Goal: Information Seeking & Learning: Learn about a topic

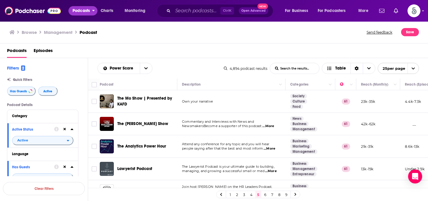
click at [93, 10] on icon "open menu" at bounding box center [93, 10] width 2 height 1
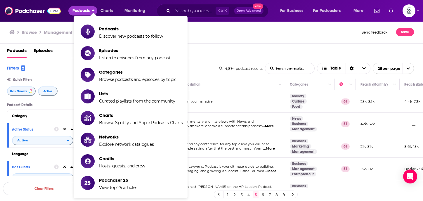
scroll to position [479, 0]
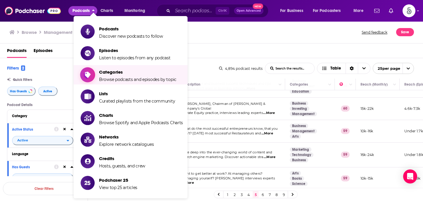
click at [117, 72] on span "Categories" at bounding box center [137, 72] width 77 height 6
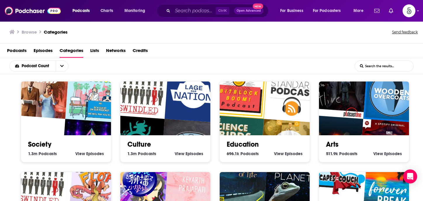
click at [372, 67] on input "List Search Input" at bounding box center [384, 66] width 58 height 11
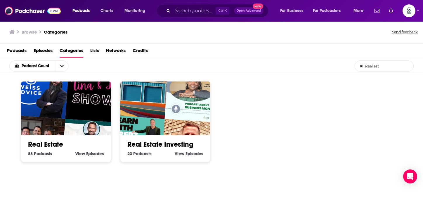
click at [386, 69] on input "Real est" at bounding box center [384, 66] width 58 height 11
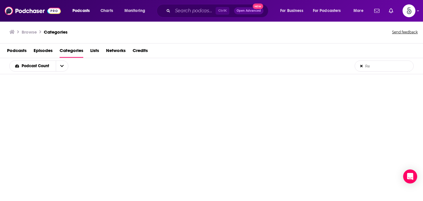
type input "R"
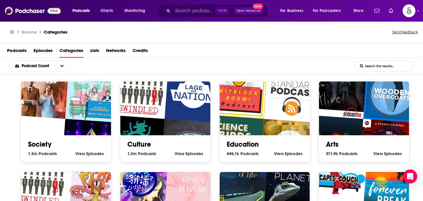
click at [309, 66] on div "Podcast Count List Search Input Search the results..." at bounding box center [211, 66] width 423 height 16
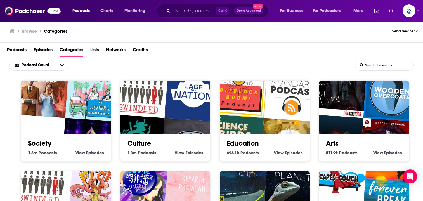
drag, startPoint x: 322, startPoint y: 32, endPoint x: 309, endPoint y: 34, distance: 12.6
click at [309, 34] on div "Browse Categories Send feedback" at bounding box center [211, 31] width 423 height 23
click at [378, 67] on input "List Search Input" at bounding box center [384, 65] width 58 height 11
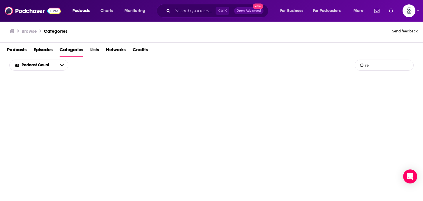
type input "r"
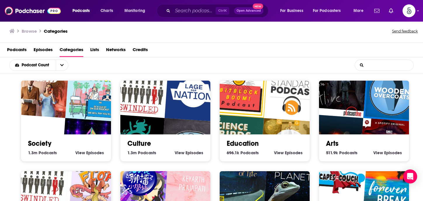
click at [373, 64] on input "List Search Input" at bounding box center [384, 65] width 58 height 11
click at [389, 65] on input "List Search Input" at bounding box center [384, 65] width 58 height 11
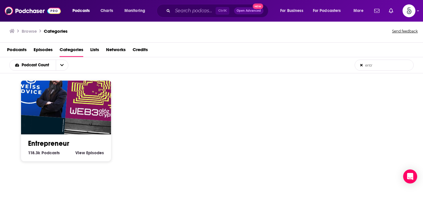
type input "entr"
click at [61, 141] on link "Entrepreneur" at bounding box center [48, 143] width 41 height 9
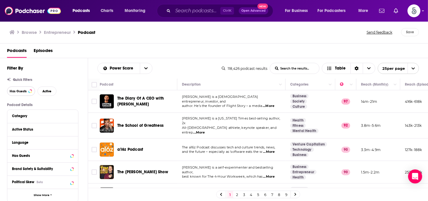
click at [16, 92] on span "Has Guests" at bounding box center [18, 91] width 17 height 3
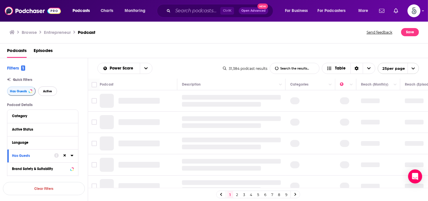
click at [42, 90] on button "Active" at bounding box center [47, 91] width 19 height 9
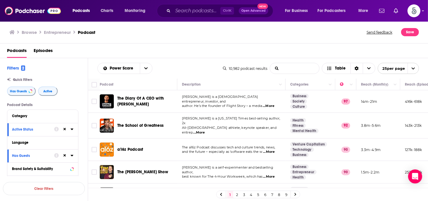
click at [291, 69] on input "List Search Input" at bounding box center [294, 68] width 49 height 11
type input "real estate"
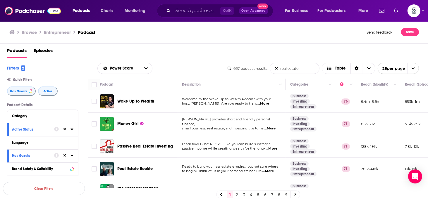
click at [257, 193] on link "5" at bounding box center [258, 194] width 6 height 7
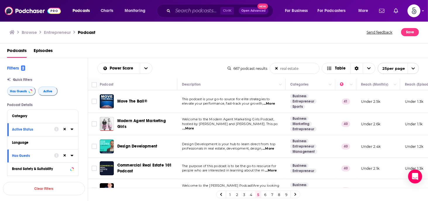
click at [271, 192] on link "7" at bounding box center [272, 194] width 6 height 7
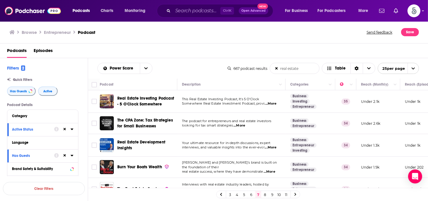
click at [265, 193] on link "8" at bounding box center [265, 194] width 6 height 7
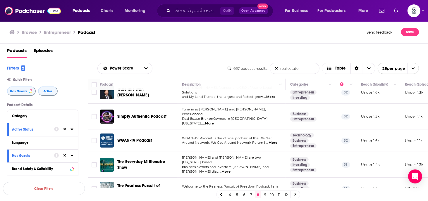
scroll to position [58, 0]
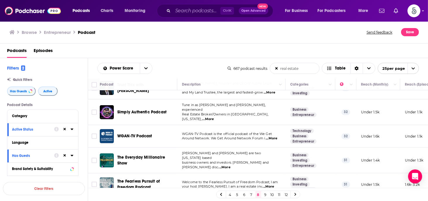
click at [230, 165] on span "...More" at bounding box center [225, 167] width 12 height 5
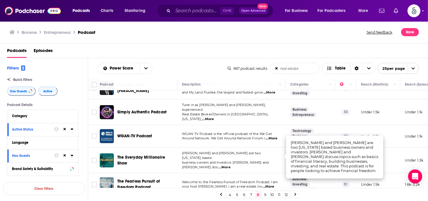
click at [284, 155] on td "Ryan Greenberg and Nick Kalfas are two Maryland based business owners and inves…" at bounding box center [231, 161] width 108 height 26
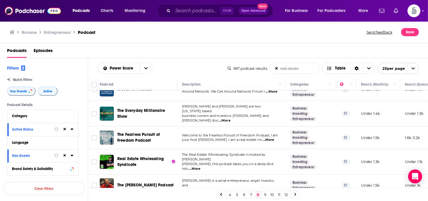
scroll to position [117, 0]
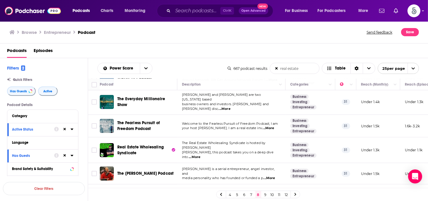
click at [274, 176] on span "...More" at bounding box center [269, 178] width 12 height 5
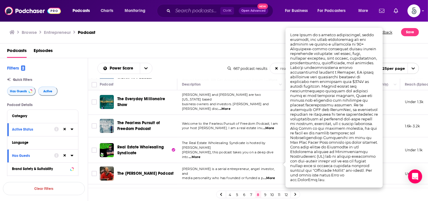
click at [271, 176] on span "...More" at bounding box center [269, 178] width 12 height 5
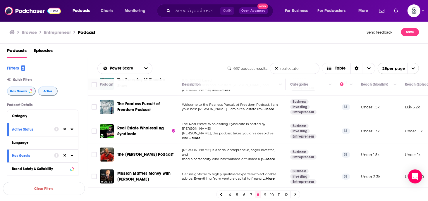
scroll to position [140, 0]
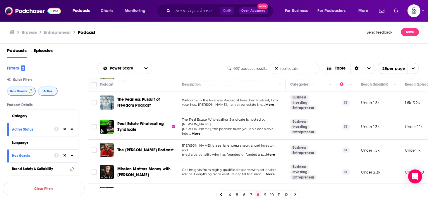
click at [272, 172] on span "...More" at bounding box center [269, 174] width 12 height 5
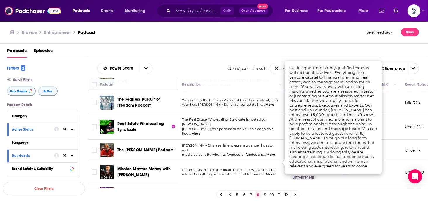
click at [272, 172] on span "...More" at bounding box center [269, 174] width 12 height 5
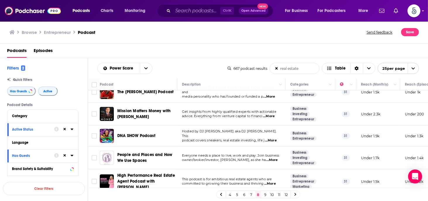
scroll to position [199, 0]
click at [271, 158] on span "...More" at bounding box center [272, 160] width 12 height 5
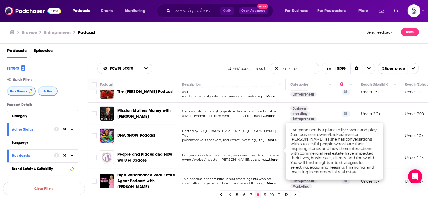
click at [271, 158] on span "...More" at bounding box center [272, 160] width 12 height 5
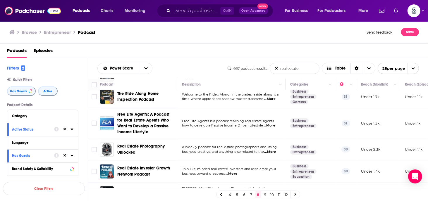
scroll to position [363, 0]
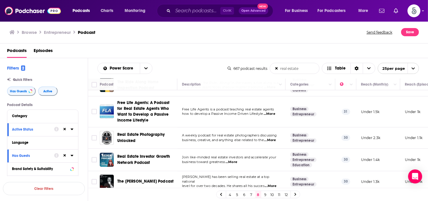
click at [232, 160] on span "...More" at bounding box center [231, 162] width 12 height 5
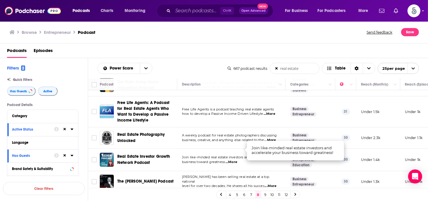
click at [232, 160] on span "...More" at bounding box center [231, 162] width 12 height 5
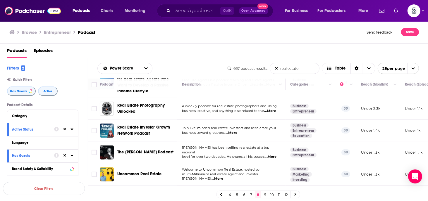
scroll to position [398, 0]
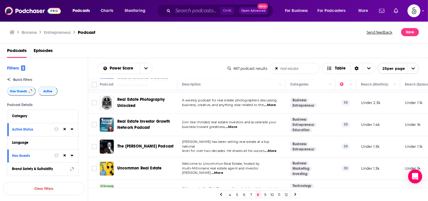
click at [223, 171] on span "...More" at bounding box center [217, 173] width 12 height 5
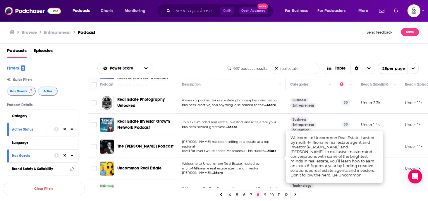
click at [223, 171] on span "...More" at bounding box center [217, 173] width 12 height 5
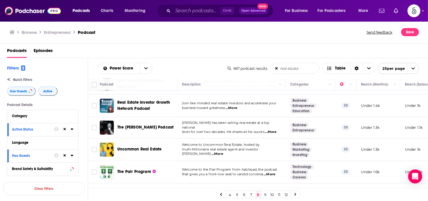
scroll to position [421, 0]
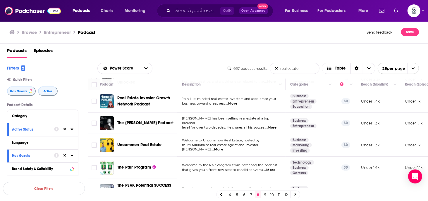
click at [272, 168] on span "...More" at bounding box center [269, 170] width 12 height 5
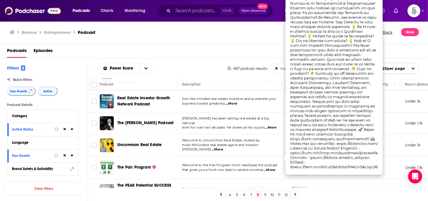
click at [272, 168] on span "...More" at bounding box center [269, 170] width 12 height 5
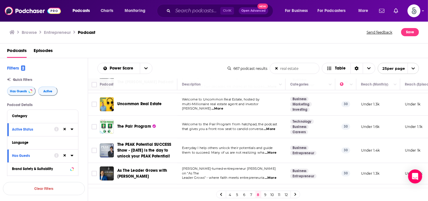
scroll to position [468, 0]
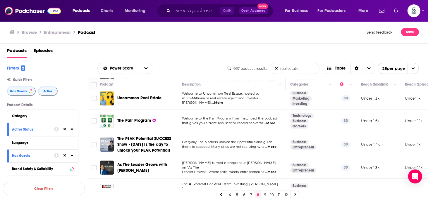
click at [274, 170] on span "...More" at bounding box center [271, 172] width 12 height 5
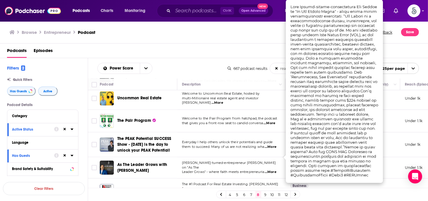
click at [274, 170] on span "...More" at bounding box center [271, 172] width 12 height 5
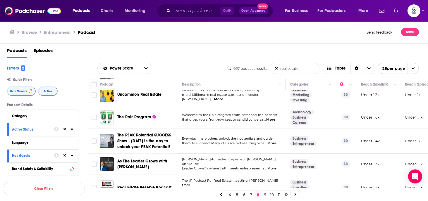
scroll to position [471, 0]
click at [265, 194] on link "9" at bounding box center [265, 194] width 6 height 7
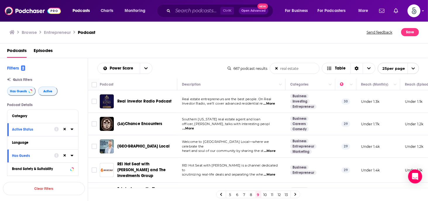
click at [271, 172] on span "...More" at bounding box center [269, 174] width 12 height 5
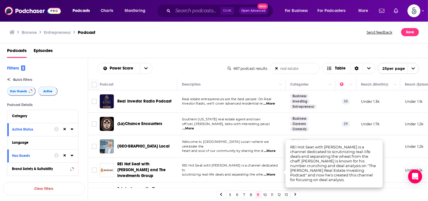
click at [271, 172] on span "...More" at bounding box center [269, 174] width 12 height 5
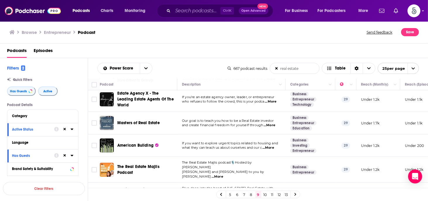
scroll to position [106, 0]
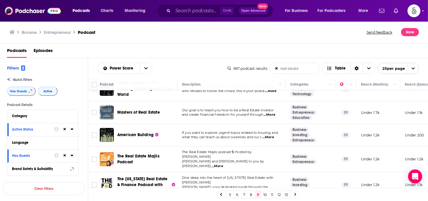
click at [223, 164] on span "...More" at bounding box center [217, 166] width 12 height 5
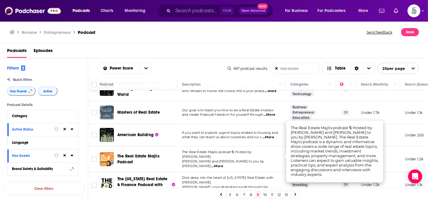
click at [223, 164] on span "...More" at bounding box center [217, 166] width 12 height 5
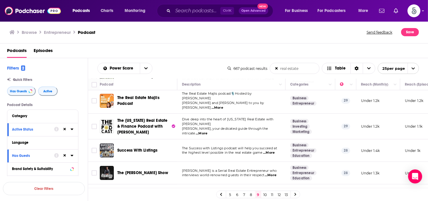
scroll to position [176, 0]
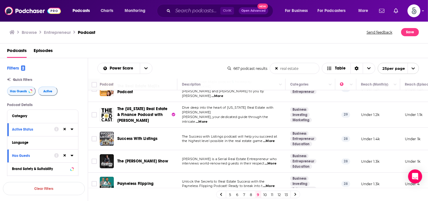
click at [269, 161] on span "...More" at bounding box center [271, 163] width 12 height 5
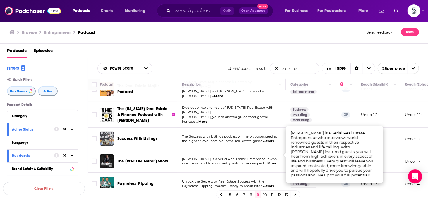
click at [269, 161] on span "...More" at bounding box center [271, 163] width 12 height 5
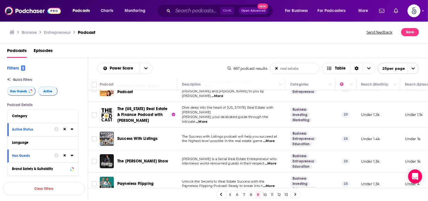
click at [272, 184] on span "...More" at bounding box center [269, 186] width 12 height 5
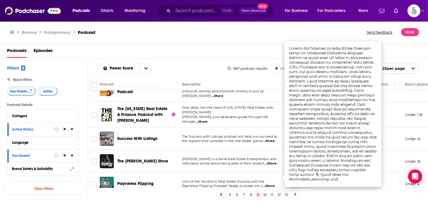
click at [272, 184] on span "...More" at bounding box center [269, 186] width 12 height 5
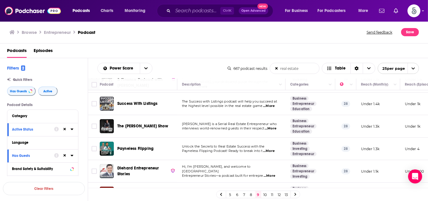
scroll to position [223, 0]
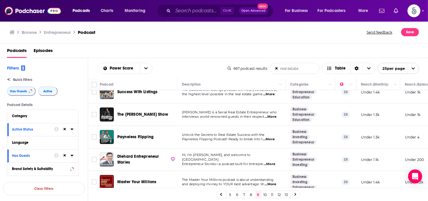
click at [270, 162] on span "...More" at bounding box center [269, 164] width 12 height 5
click at [268, 156] on td "Hi, I’m Devin Ramos, and welcome to Diehard Entrepreneur Stories—a podcast buil…" at bounding box center [231, 160] width 108 height 23
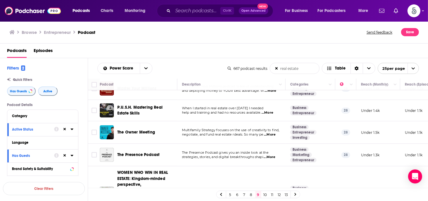
scroll to position [328, 0]
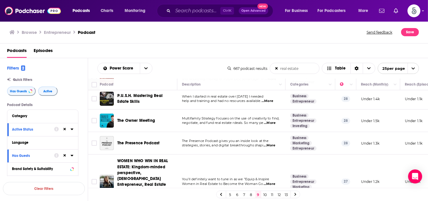
click at [271, 143] on span "...More" at bounding box center [269, 145] width 12 height 5
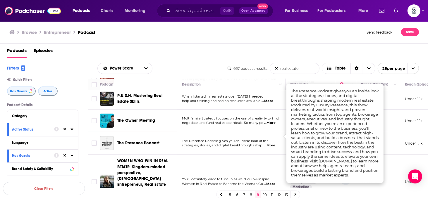
click at [271, 143] on span "...More" at bounding box center [269, 145] width 12 height 5
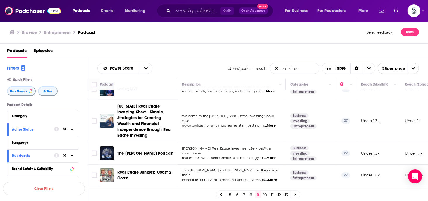
scroll to position [505, 0]
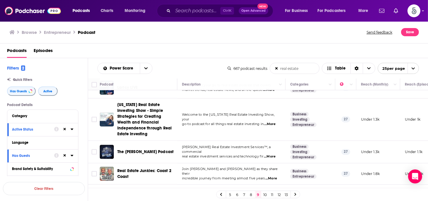
click at [265, 194] on link "10" at bounding box center [265, 194] width 6 height 7
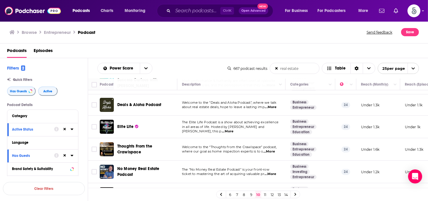
scroll to position [241, 0]
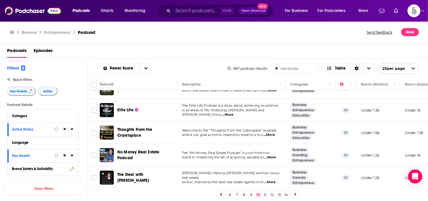
click at [269, 155] on span "...More" at bounding box center [270, 157] width 12 height 5
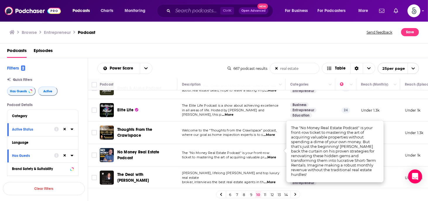
click at [269, 155] on span "...More" at bounding box center [270, 157] width 12 height 5
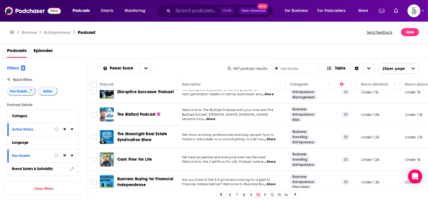
scroll to position [462, 0]
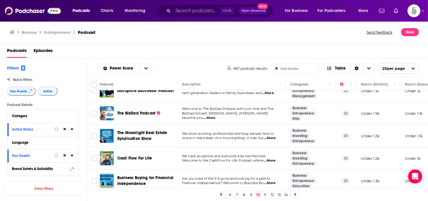
click at [265, 192] on link "11" at bounding box center [265, 194] width 6 height 7
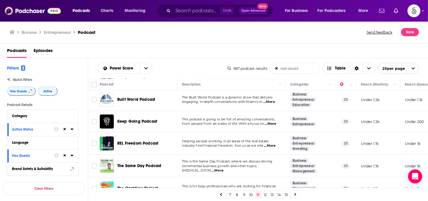
scroll to position [144, 0]
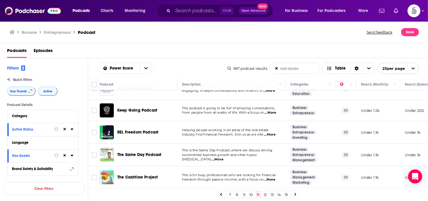
click at [272, 133] on span "...More" at bounding box center [270, 134] width 12 height 5
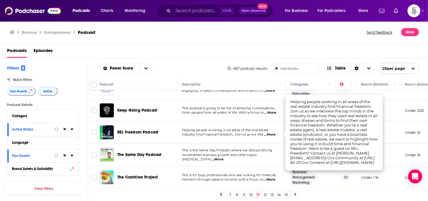
click at [272, 133] on span "...More" at bounding box center [270, 134] width 12 height 5
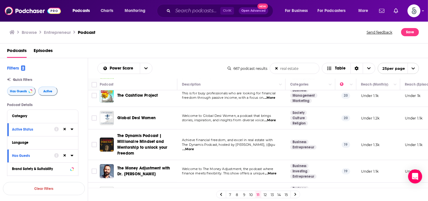
scroll to position [238, 0]
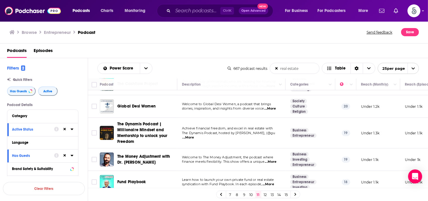
click at [272, 161] on span "...More" at bounding box center [271, 162] width 12 height 5
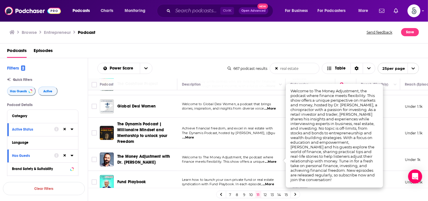
click at [272, 161] on span "...More" at bounding box center [271, 162] width 12 height 5
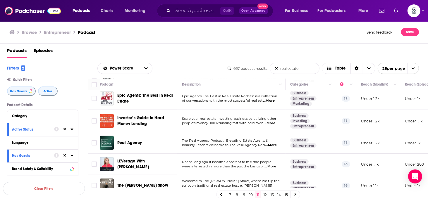
scroll to position [378, 0]
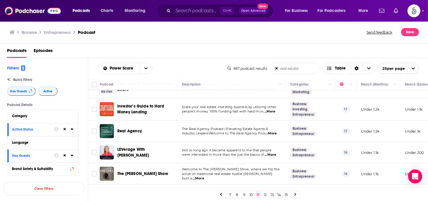
click at [274, 153] on span "...More" at bounding box center [270, 155] width 12 height 5
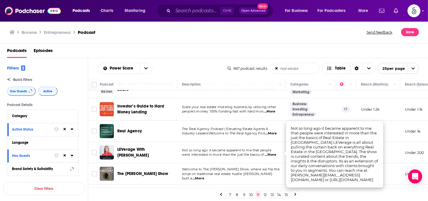
click at [274, 153] on span "...More" at bounding box center [270, 155] width 12 height 5
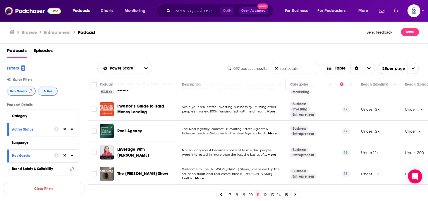
click at [204, 176] on span "...More" at bounding box center [198, 178] width 12 height 5
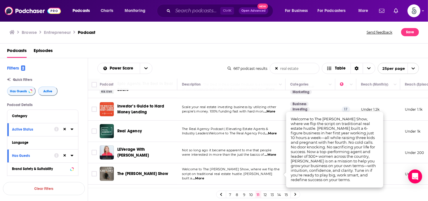
click at [204, 176] on span "...More" at bounding box center [198, 178] width 12 height 5
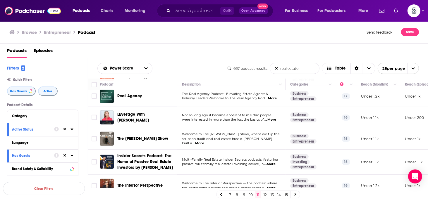
scroll to position [425, 0]
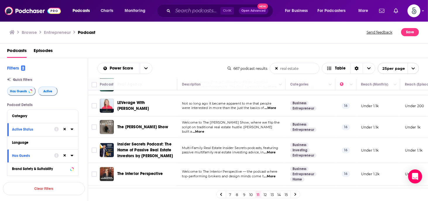
click at [272, 153] on span "...More" at bounding box center [270, 152] width 12 height 5
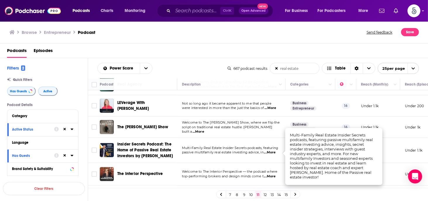
click at [272, 153] on span "...More" at bounding box center [270, 152] width 12 height 5
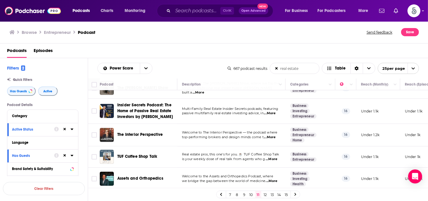
scroll to position [468, 0]
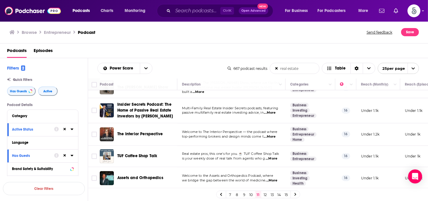
click at [264, 194] on link "12" at bounding box center [265, 194] width 6 height 7
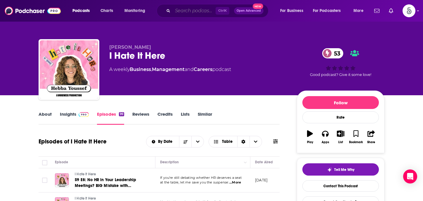
click at [191, 12] on input "Search podcasts, credits, & more..." at bounding box center [194, 10] width 43 height 9
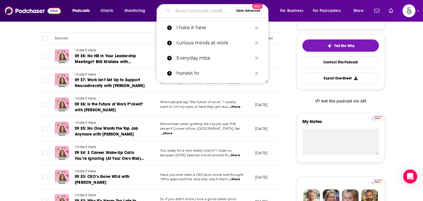
scroll to position [124, 0]
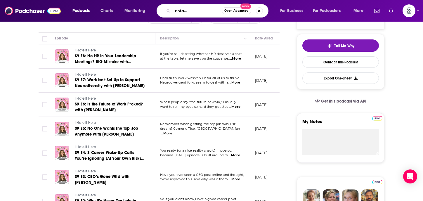
type input "real estate investor growth network"
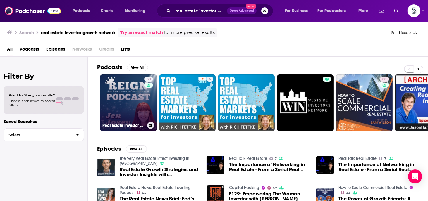
click at [120, 92] on link "30 Real Estate Investor Growth Network Podcast" at bounding box center [128, 103] width 57 height 57
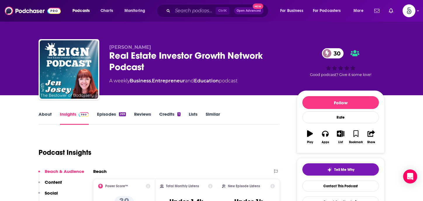
click at [110, 114] on link "Episodes 269" at bounding box center [111, 117] width 29 height 13
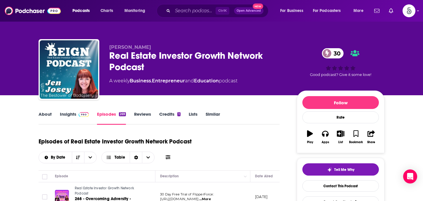
click at [70, 112] on link "Insights" at bounding box center [74, 117] width 29 height 13
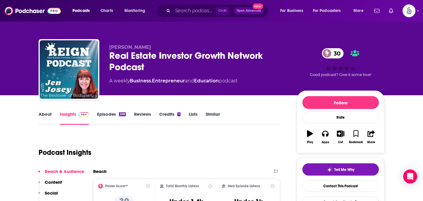
scroll to position [73, 0]
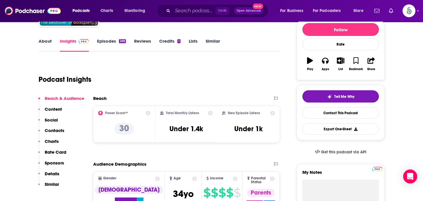
click at [56, 126] on button "Social" at bounding box center [48, 122] width 20 height 11
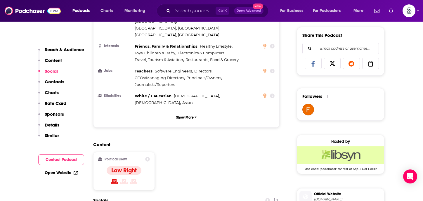
scroll to position [439, 0]
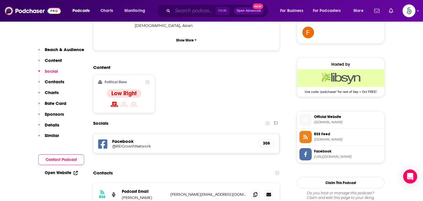
click at [189, 11] on input "Search podcasts, credits, & more..." at bounding box center [194, 10] width 43 height 9
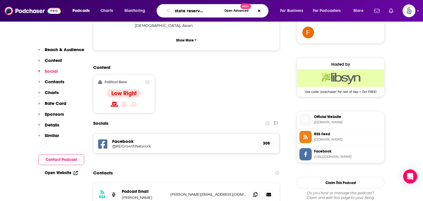
type input "Real estate reserve podcast"
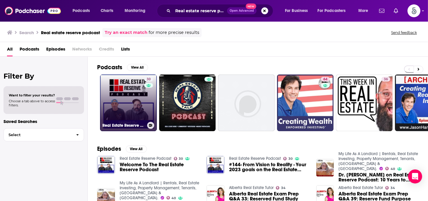
click at [136, 102] on link "30 Real Estate Reserve Podcast" at bounding box center [128, 103] width 57 height 57
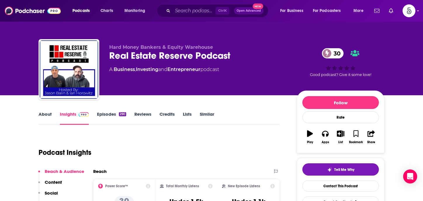
click at [101, 114] on link "Episodes 290" at bounding box center [111, 117] width 29 height 13
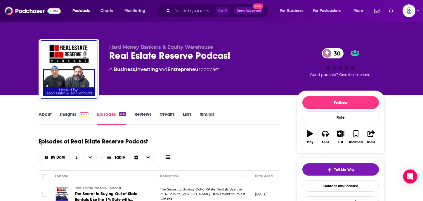
click at [64, 115] on link "Insights" at bounding box center [74, 117] width 29 height 13
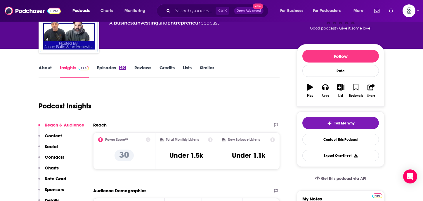
scroll to position [77, 0]
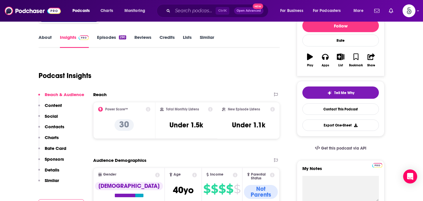
click at [53, 125] on p "Contacts" at bounding box center [55, 127] width 20 height 6
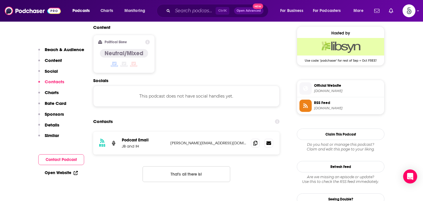
scroll to position [470, 0]
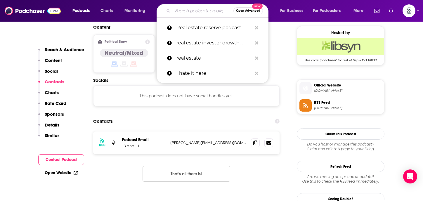
click at [179, 10] on input "Search podcasts, credits, & more..." at bounding box center [203, 10] width 61 height 9
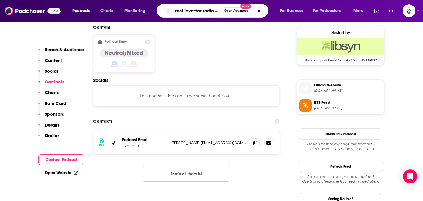
scroll to position [0, 4]
type input "real investor radio podcast"
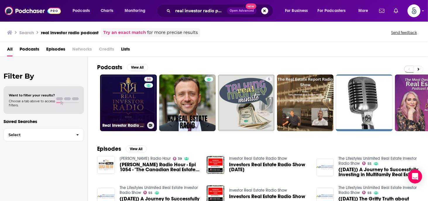
click at [112, 101] on link "30 Real Investor Radio Podcast" at bounding box center [128, 103] width 57 height 57
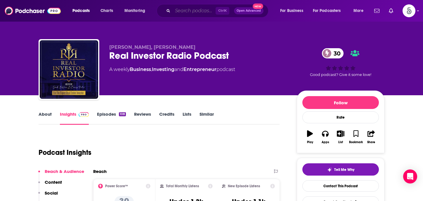
click at [192, 13] on input "Search podcasts, credits, & more..." at bounding box center [194, 10] width 43 height 9
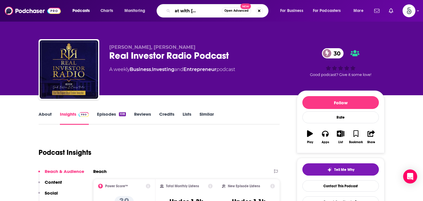
type input "REI hot seat with [PERSON_NAME]"
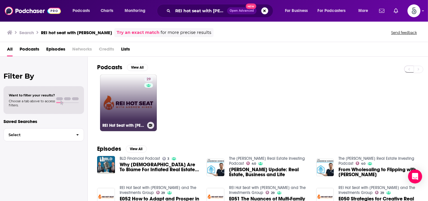
click at [118, 105] on link "29 REI Hot Seat with [PERSON_NAME] and The Investments Group" at bounding box center [128, 103] width 57 height 57
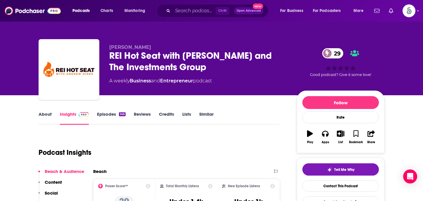
click at [111, 114] on link "Episodes 145" at bounding box center [111, 117] width 29 height 13
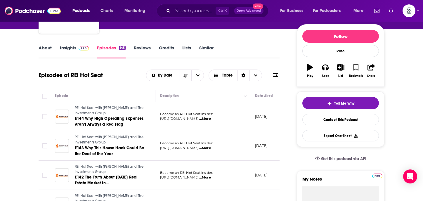
scroll to position [80, 0]
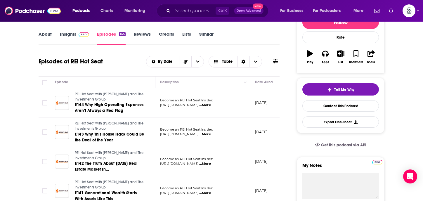
click at [211, 105] on span "...More" at bounding box center [205, 105] width 12 height 5
click at [211, 134] on span "...More" at bounding box center [205, 134] width 12 height 5
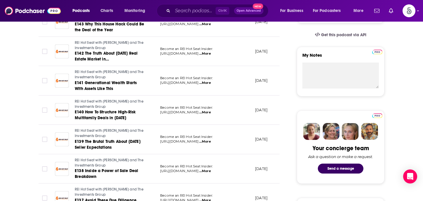
scroll to position [189, 0]
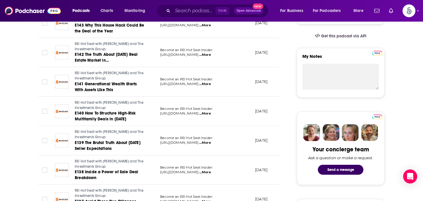
click at [211, 142] on span "...More" at bounding box center [205, 143] width 12 height 5
click at [184, 12] on input "Search podcasts, credits, & more..." at bounding box center [194, 10] width 43 height 9
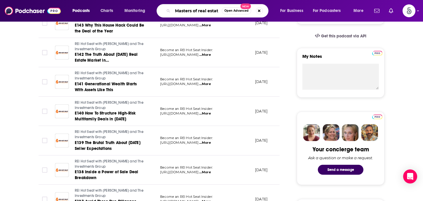
type input "Masters of real estate"
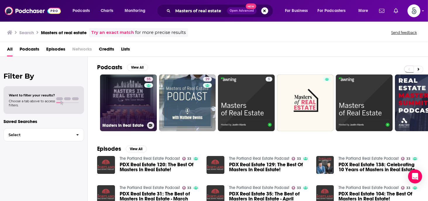
click at [122, 90] on link "35 Masters In Real Estate" at bounding box center [128, 103] width 57 height 57
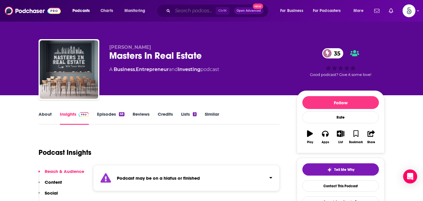
click at [194, 11] on input "Search podcasts, credits, & more..." at bounding box center [194, 10] width 43 height 9
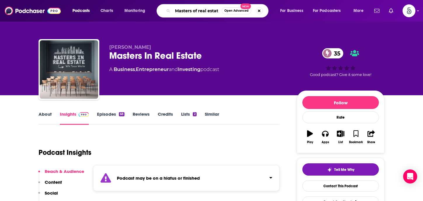
type input "Masters of real estate"
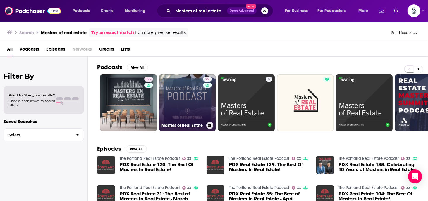
click at [193, 99] on link "29 Masters of Real Estate" at bounding box center [187, 103] width 57 height 57
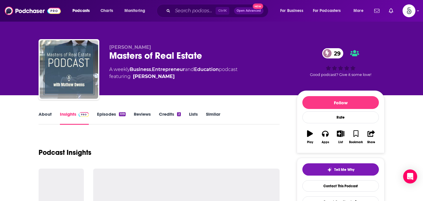
click at [109, 113] on link "Episodes 109" at bounding box center [111, 117] width 29 height 13
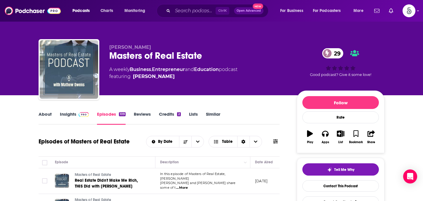
click at [68, 113] on link "Insights" at bounding box center [74, 117] width 29 height 13
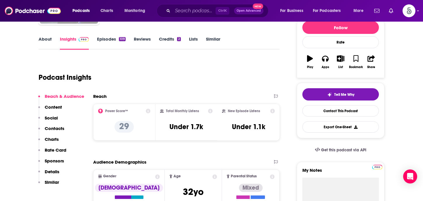
scroll to position [92, 0]
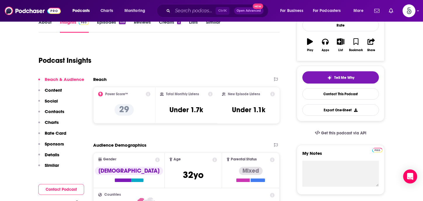
click at [57, 109] on p "Contacts" at bounding box center [55, 112] width 20 height 6
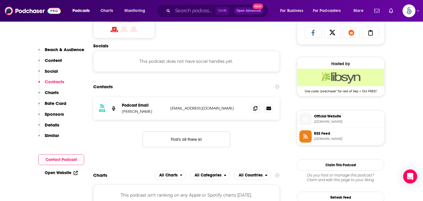
scroll to position [393, 0]
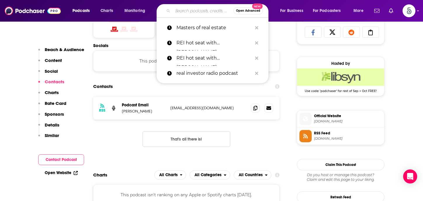
click at [176, 10] on input "Search podcasts, credits, & more..." at bounding box center [203, 10] width 61 height 9
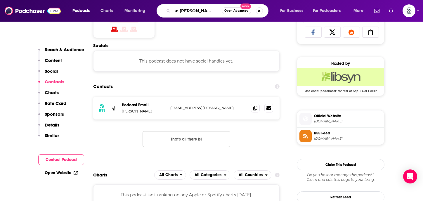
type input "The [PERSON_NAME] show"
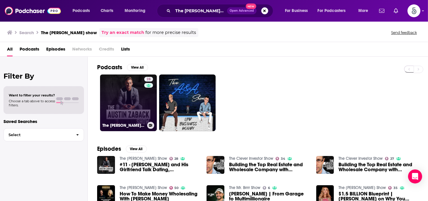
click at [115, 98] on link "28 The [PERSON_NAME] Show" at bounding box center [128, 103] width 57 height 57
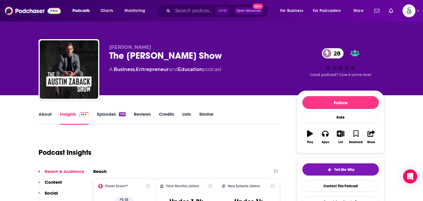
click at [107, 114] on link "Episodes 149" at bounding box center [111, 117] width 29 height 13
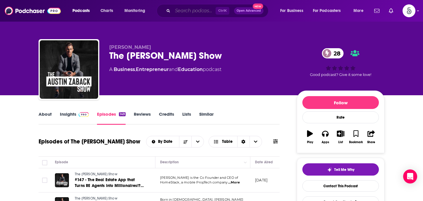
click at [194, 11] on input "Search podcasts, credits, & more..." at bounding box center [194, 10] width 43 height 9
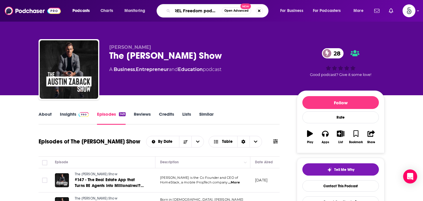
type input "REL Freedom podcast"
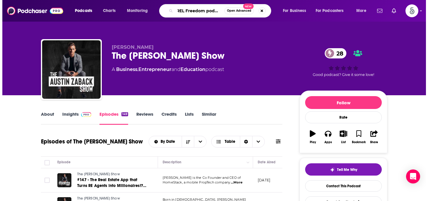
scroll to position [0, 3]
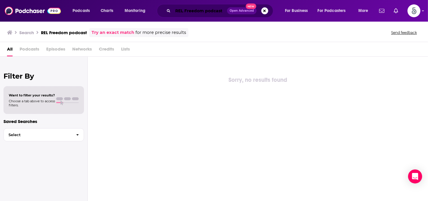
click at [195, 12] on input "REL Freedom podcast" at bounding box center [200, 10] width 54 height 9
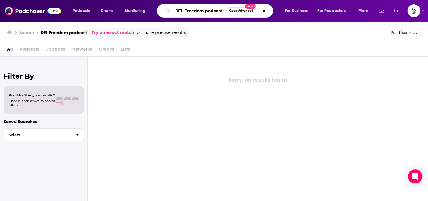
click at [225, 10] on input "REL Freedom podcast" at bounding box center [200, 10] width 54 height 9
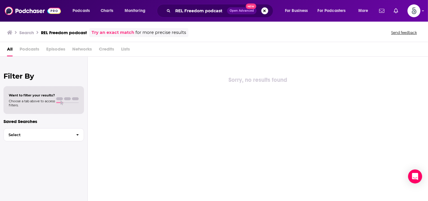
click at [263, 11] on button "Search podcasts, credits, & more..." at bounding box center [264, 10] width 7 height 7
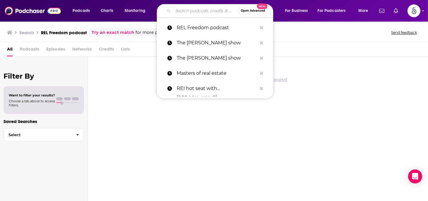
click at [208, 12] on input "Search podcasts, credits, & more..." at bounding box center [205, 10] width 65 height 9
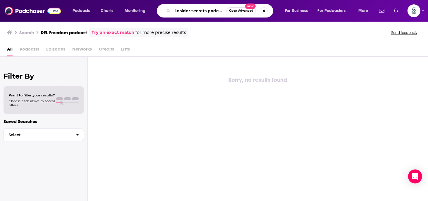
scroll to position [0, 1]
type input "Insider secrets podcast"
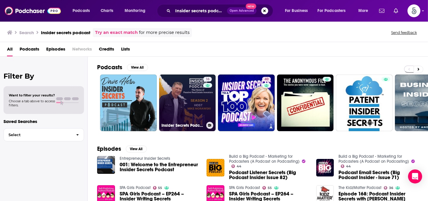
click at [173, 98] on link "16 Insider Secrets Podcast: The Home of Passive Real Estate Investors by [PERSO…" at bounding box center [187, 103] width 57 height 57
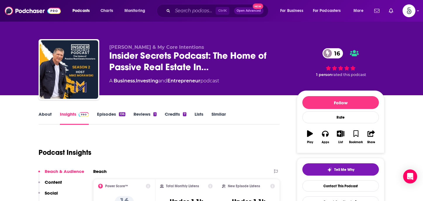
click at [106, 113] on link "Episodes 136" at bounding box center [111, 117] width 28 height 13
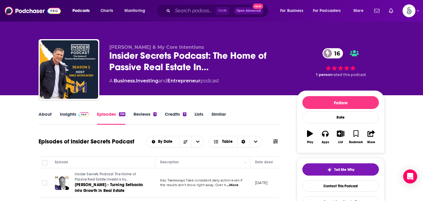
click at [70, 113] on link "Insights" at bounding box center [74, 117] width 29 height 13
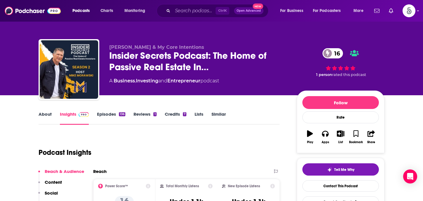
scroll to position [71, 0]
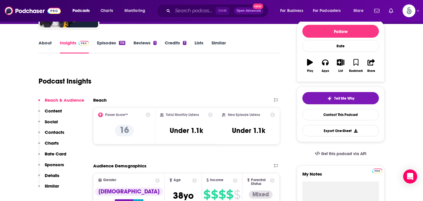
click at [51, 130] on p "Contacts" at bounding box center [55, 133] width 20 height 6
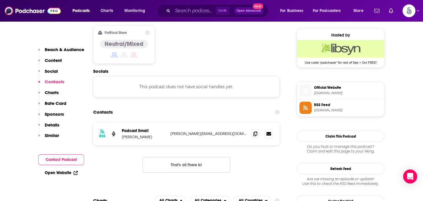
scroll to position [470, 0]
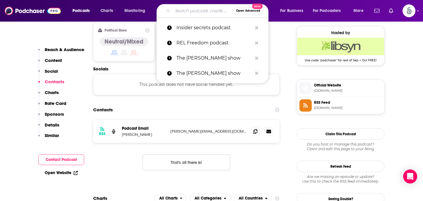
click at [190, 14] on input "Search podcasts, credits, & more..." at bounding box center [203, 10] width 61 height 9
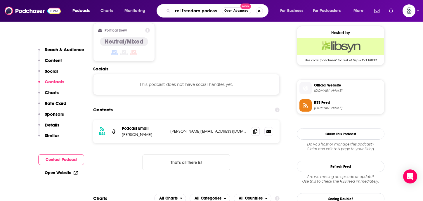
type input "rel freedom podcast"
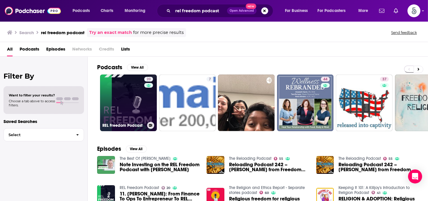
click at [119, 98] on link "20 REL Freedom Podcast" at bounding box center [128, 103] width 57 height 57
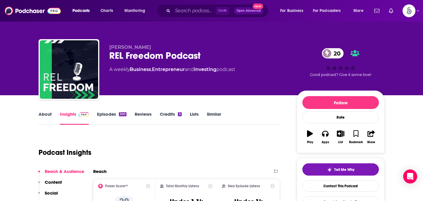
click at [110, 114] on link "Episodes 300" at bounding box center [112, 117] width 30 height 13
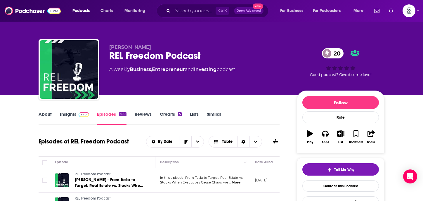
click at [69, 113] on link "Insights" at bounding box center [74, 117] width 29 height 13
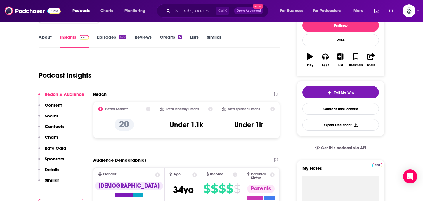
scroll to position [89, 0]
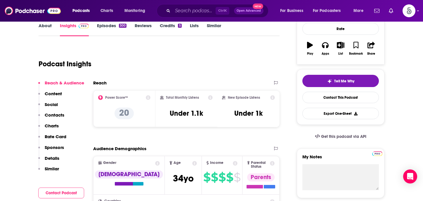
click at [51, 113] on p "Contacts" at bounding box center [55, 115] width 20 height 6
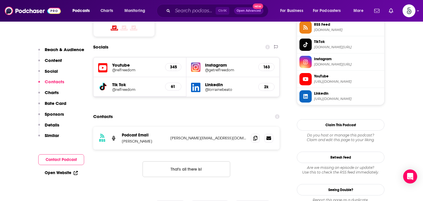
scroll to position [502, 0]
click at [195, 12] on input "Search podcasts, credits, & more..." at bounding box center [194, 10] width 43 height 9
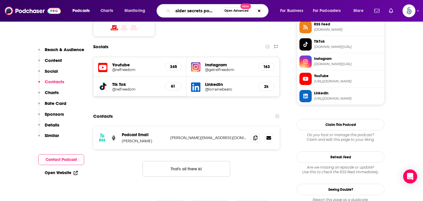
type input "Insider secrets podcast"
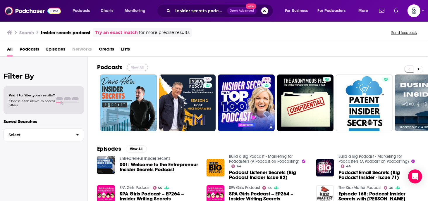
click at [138, 68] on button "View All" at bounding box center [137, 67] width 21 height 7
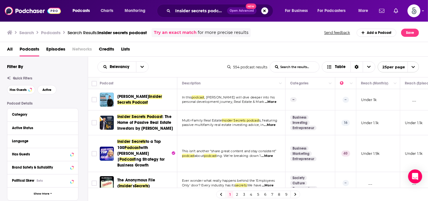
click at [325, 97] on td "--" at bounding box center [310, 99] width 50 height 21
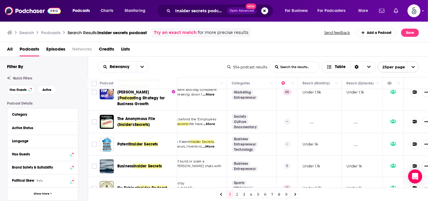
scroll to position [0, 58]
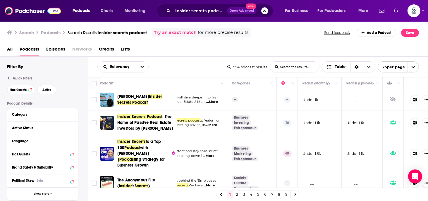
click at [263, 9] on button "Search podcasts, credits, & more..." at bounding box center [264, 10] width 7 height 7
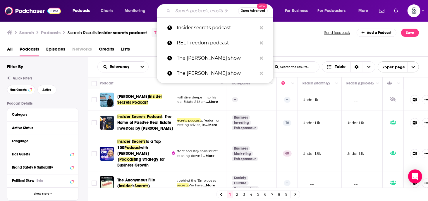
click at [200, 13] on input "Search podcasts, credits, & more..." at bounding box center [205, 10] width 65 height 9
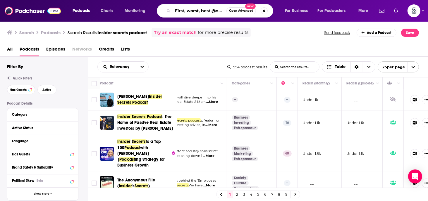
scroll to position [0, 2]
type input "First, worst, best @next"
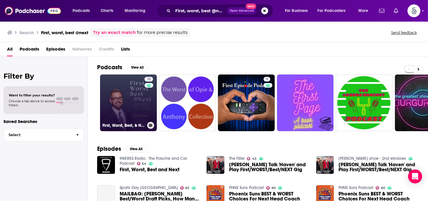
click at [118, 92] on link "15 First, Worst, Best, & Next" at bounding box center [128, 103] width 57 height 57
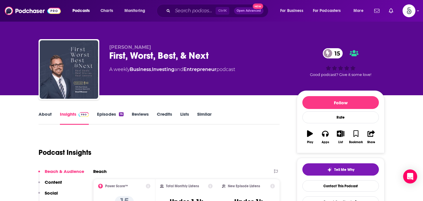
click at [111, 114] on link "Episodes 16" at bounding box center [110, 117] width 27 height 13
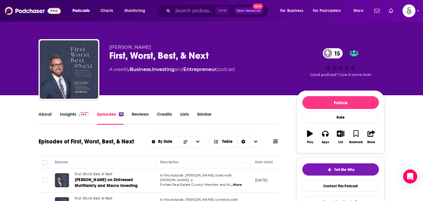
click at [68, 115] on link "Insights" at bounding box center [74, 117] width 29 height 13
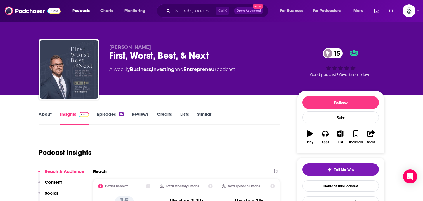
scroll to position [45, 0]
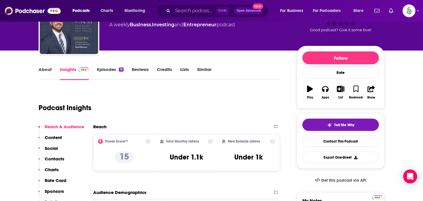
click at [54, 158] on p "Contacts" at bounding box center [55, 159] width 20 height 6
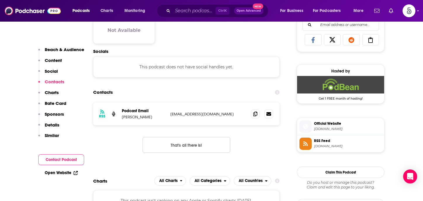
scroll to position [391, 0]
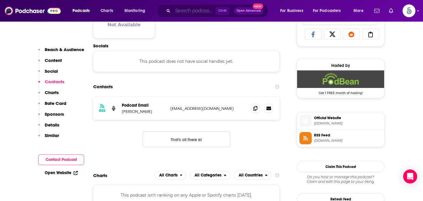
click at [200, 11] on input "Search podcasts, credits, & more..." at bounding box center [194, 10] width 43 height 9
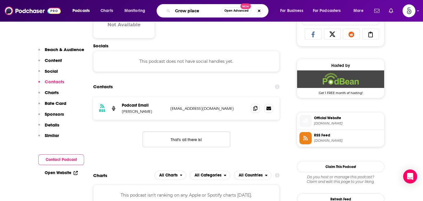
type input "Grow places"
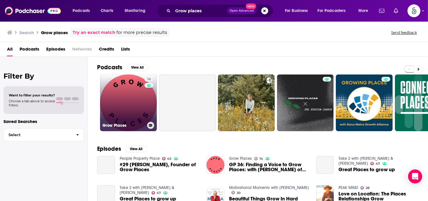
click at [129, 91] on link "14 Grow Places" at bounding box center [128, 103] width 57 height 57
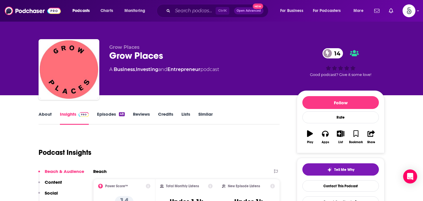
drag, startPoint x: 108, startPoint y: 115, endPoint x: 421, endPoint y: 21, distance: 326.7
click at [108, 115] on link "Episodes 48" at bounding box center [111, 117] width 28 height 13
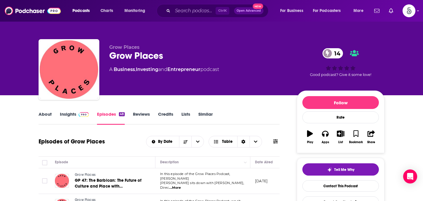
click at [43, 114] on link "About" at bounding box center [45, 117] width 13 height 13
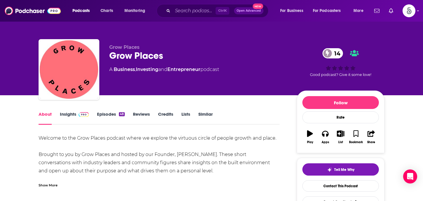
click at [70, 113] on link "Insights" at bounding box center [74, 117] width 29 height 13
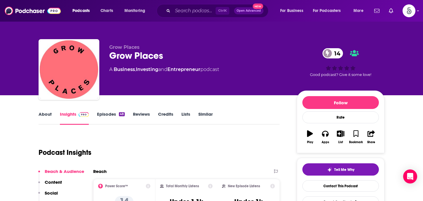
scroll to position [60, 0]
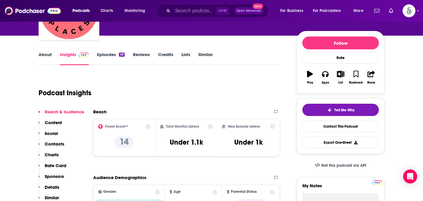
click at [55, 142] on p "Contacts" at bounding box center [55, 144] width 20 height 6
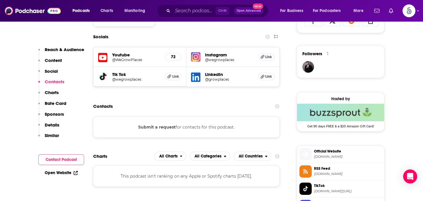
scroll to position [424, 0]
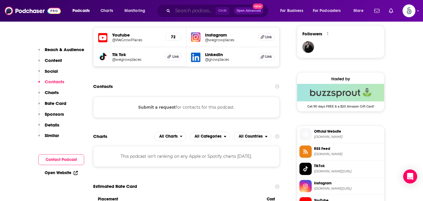
click at [198, 11] on input "Search podcasts, credits, & more..." at bounding box center [194, 10] width 43 height 9
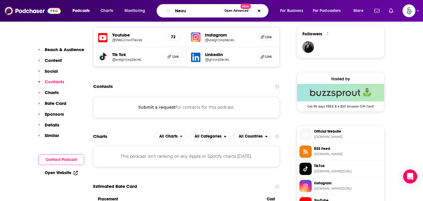
type input "Nexus"
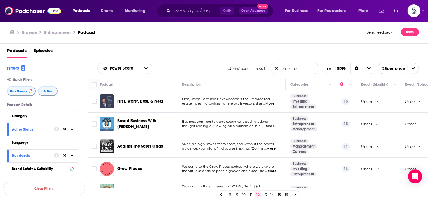
click at [272, 170] on span "...More" at bounding box center [271, 171] width 12 height 5
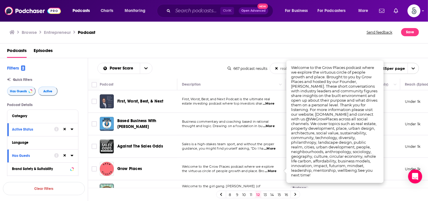
click at [272, 170] on span "...More" at bounding box center [271, 171] width 12 height 5
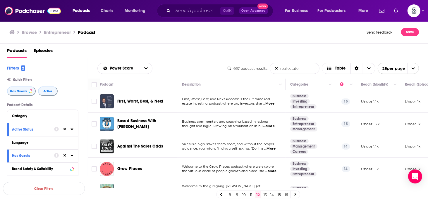
click at [273, 169] on span "...More" at bounding box center [271, 171] width 12 height 5
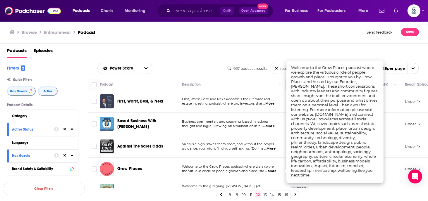
click at [273, 169] on span "...More" at bounding box center [271, 171] width 12 height 5
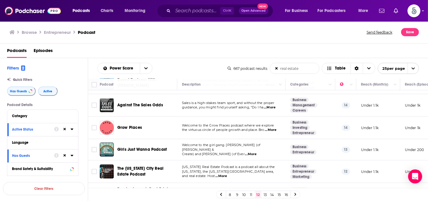
scroll to position [47, 0]
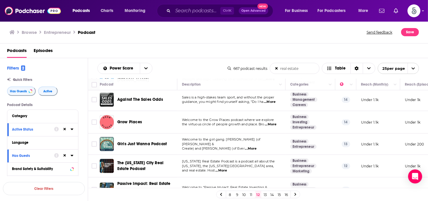
click at [256, 146] on span "...More" at bounding box center [251, 148] width 12 height 5
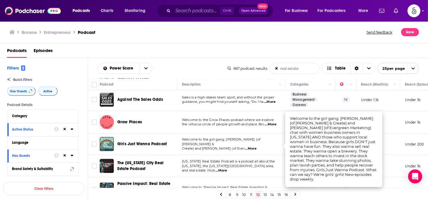
click at [256, 146] on span "...More" at bounding box center [251, 148] width 12 height 5
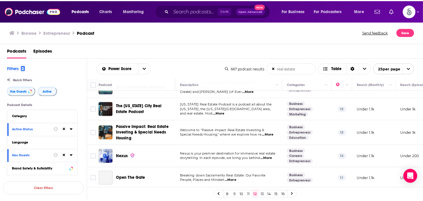
scroll to position [105, 0]
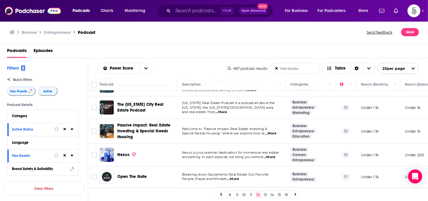
click at [274, 156] on span "...More" at bounding box center [269, 157] width 12 height 5
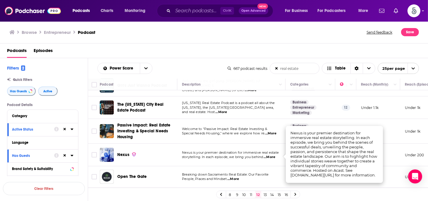
click at [274, 156] on span "...More" at bounding box center [269, 157] width 12 height 5
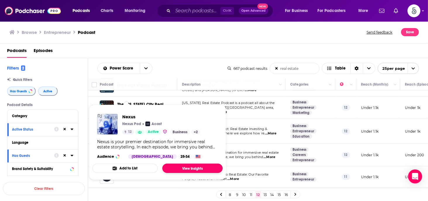
click at [189, 167] on link "View Insights" at bounding box center [192, 168] width 60 height 9
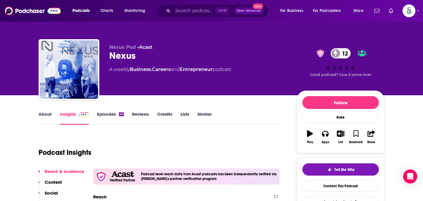
click at [108, 115] on link "Episodes 41" at bounding box center [110, 117] width 27 height 13
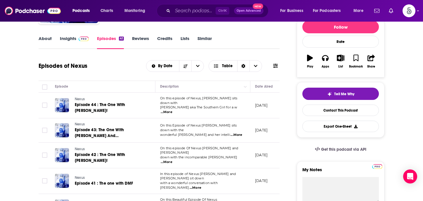
scroll to position [83, 0]
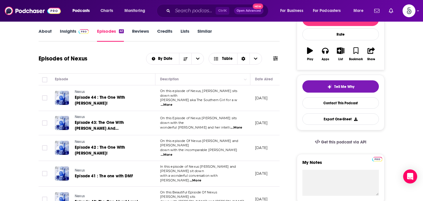
click at [201, 178] on span "...More" at bounding box center [196, 180] width 12 height 5
click at [172, 153] on span "...More" at bounding box center [167, 155] width 12 height 5
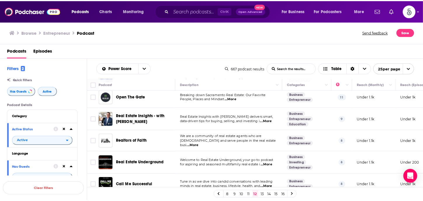
scroll to position [197, 0]
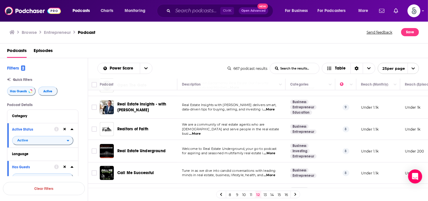
click at [271, 153] on span "...More" at bounding box center [269, 153] width 12 height 5
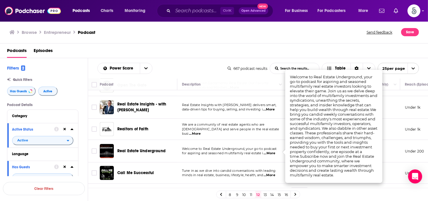
click at [271, 153] on span "...More" at bounding box center [269, 153] width 12 height 5
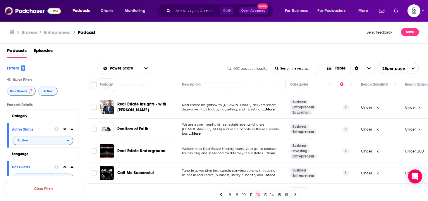
click at [271, 153] on span "...More" at bounding box center [269, 153] width 12 height 5
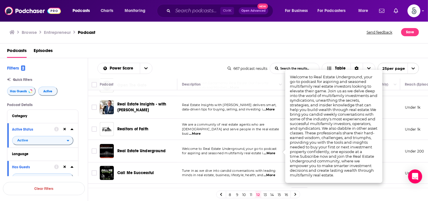
click at [271, 153] on span "...More" at bounding box center [269, 153] width 12 height 5
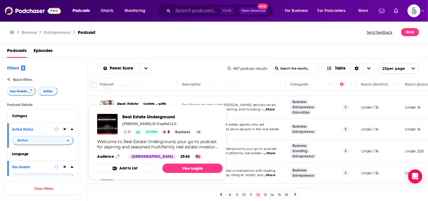
click at [153, 150] on div "Real Estate Underground Ed Mathews - Clark St Capital LLC 8 Active 5 Business +…" at bounding box center [157, 136] width 130 height 54
click at [173, 168] on link "View Insights" at bounding box center [192, 168] width 60 height 9
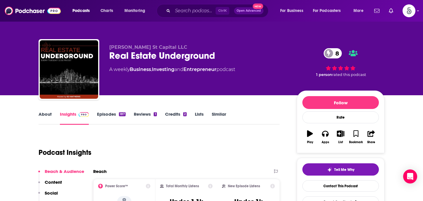
click at [109, 114] on link "Episodes 187" at bounding box center [111, 117] width 29 height 13
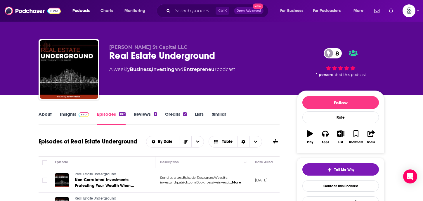
click at [67, 113] on link "Insights" at bounding box center [74, 117] width 29 height 13
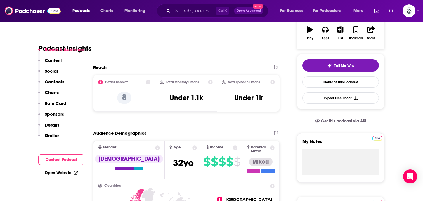
scroll to position [139, 0]
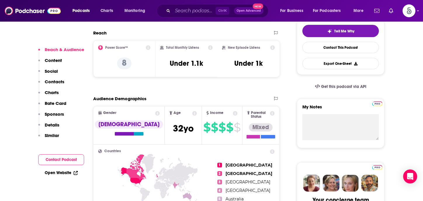
click at [48, 80] on p "Contacts" at bounding box center [55, 82] width 20 height 6
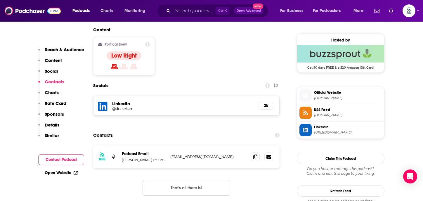
scroll to position [482, 0]
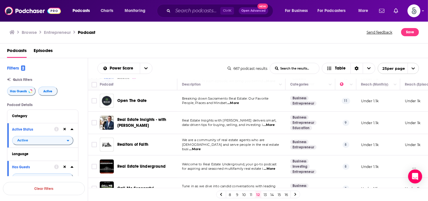
scroll to position [186, 0]
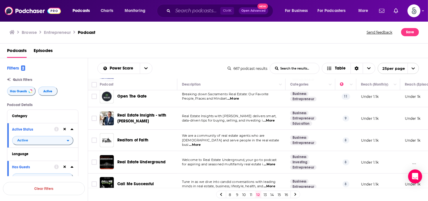
click at [270, 119] on span "...More" at bounding box center [269, 120] width 12 height 5
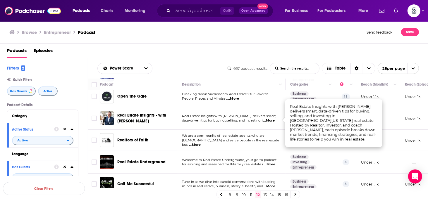
click at [270, 119] on span "...More" at bounding box center [269, 120] width 12 height 5
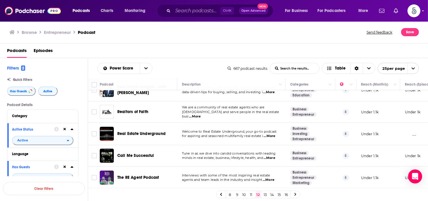
scroll to position [228, 0]
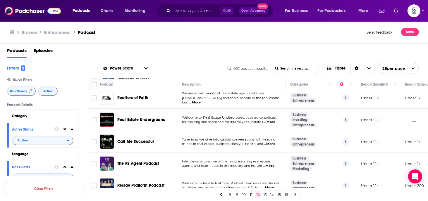
click at [272, 144] on span "...More" at bounding box center [269, 144] width 12 height 5
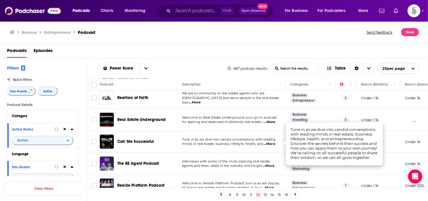
click at [272, 144] on span "...More" at bounding box center [269, 144] width 12 height 5
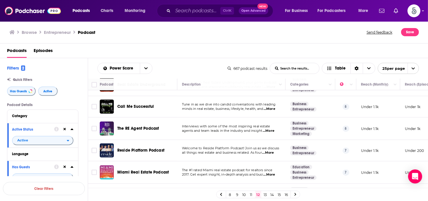
scroll to position [275, 0]
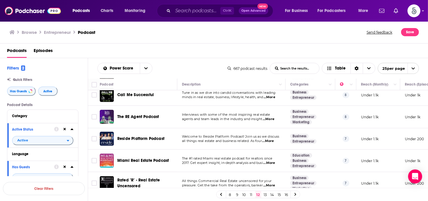
click at [272, 142] on span "...More" at bounding box center [268, 141] width 12 height 5
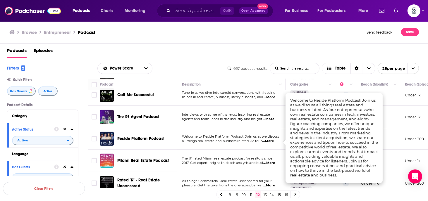
click at [272, 142] on span "...More" at bounding box center [268, 141] width 12 height 5
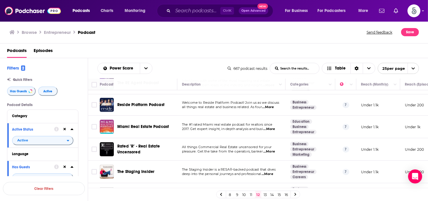
scroll to position [319, 0]
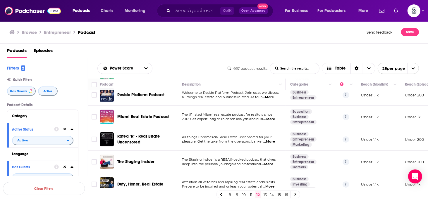
click at [271, 140] on span "...More" at bounding box center [269, 141] width 12 height 5
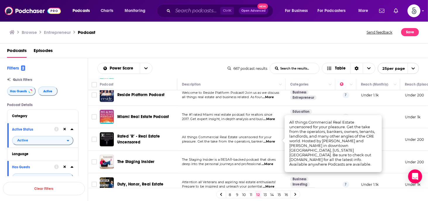
click at [271, 140] on span "...More" at bounding box center [269, 141] width 12 height 5
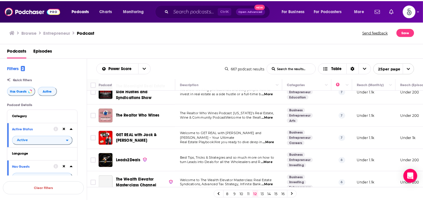
scroll to position [464, 0]
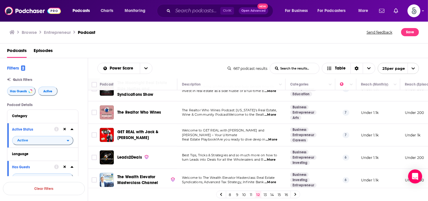
click at [270, 137] on span "...More" at bounding box center [271, 139] width 12 height 5
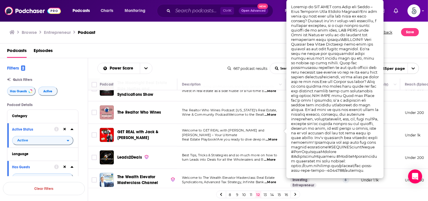
click at [270, 137] on span "...More" at bounding box center [271, 139] width 12 height 5
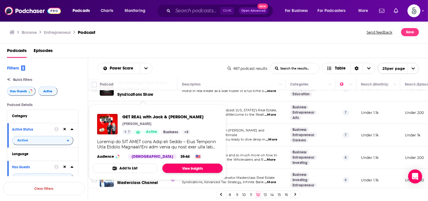
click at [184, 167] on link "View Insights" at bounding box center [192, 168] width 60 height 9
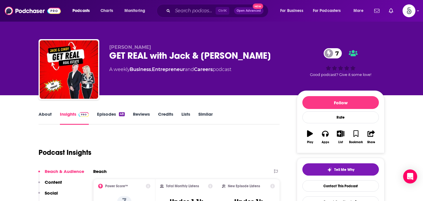
click at [105, 114] on link "Episodes 48" at bounding box center [111, 117] width 28 height 13
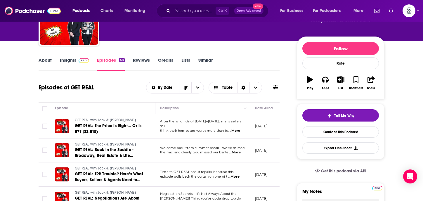
scroll to position [77, 0]
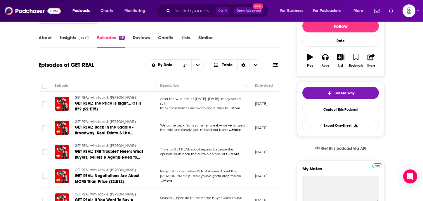
click at [237, 130] on span "...More" at bounding box center [235, 130] width 12 height 5
click at [172, 179] on span "...More" at bounding box center [167, 181] width 12 height 5
click at [235, 154] on span "...More" at bounding box center [234, 154] width 12 height 5
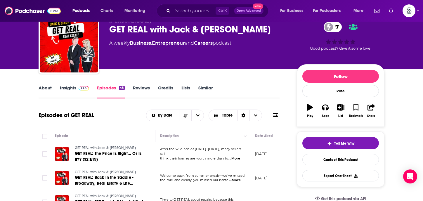
scroll to position [0, 0]
